Goal: Find specific page/section: Locate a particular part of the current website

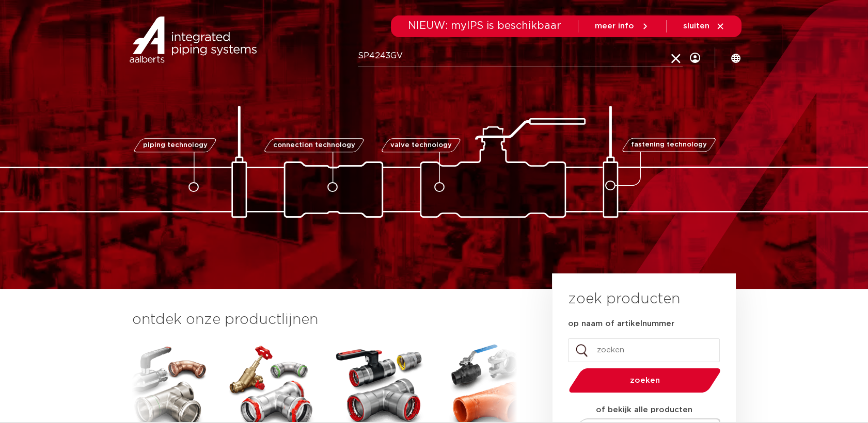
type input "SP4243GV"
click button "Zoeken" at bounding box center [0, 0] width 0 height 0
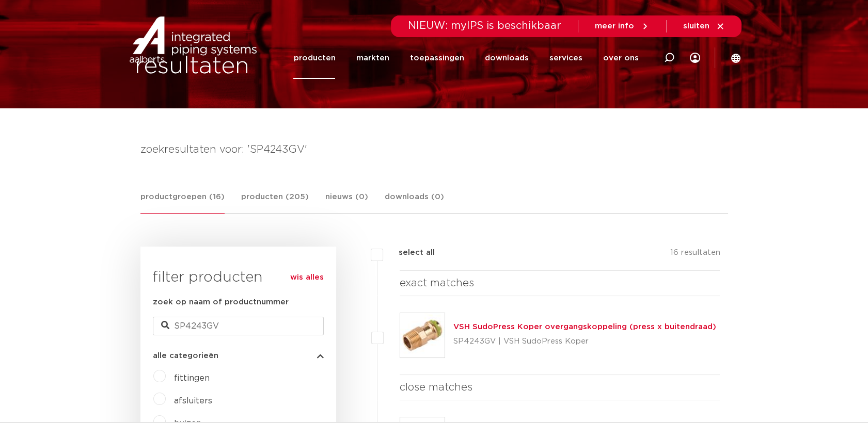
scroll to position [229, 0]
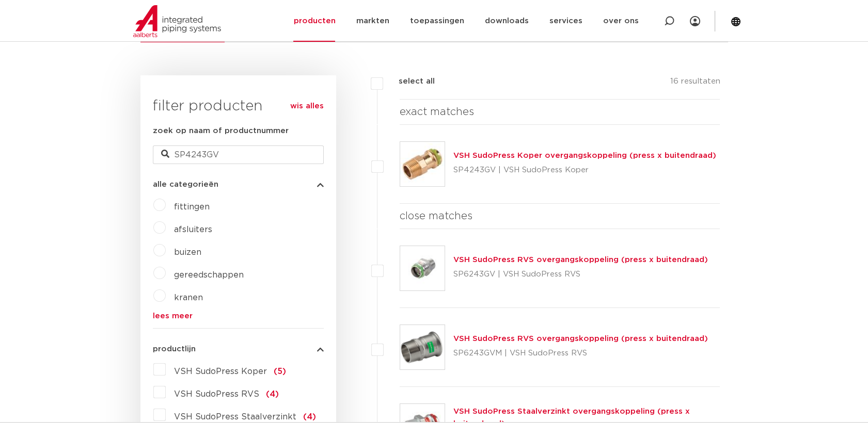
click at [421, 161] on img at bounding box center [422, 164] width 44 height 44
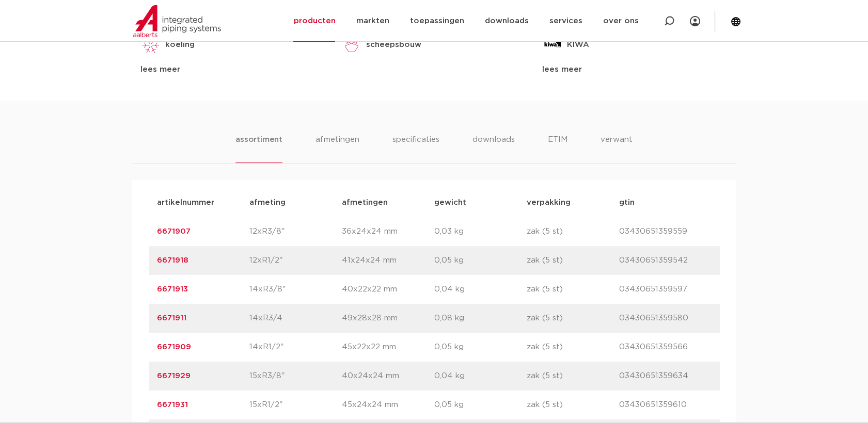
scroll to position [688, 0]
